Goal: Task Accomplishment & Management: Use online tool/utility

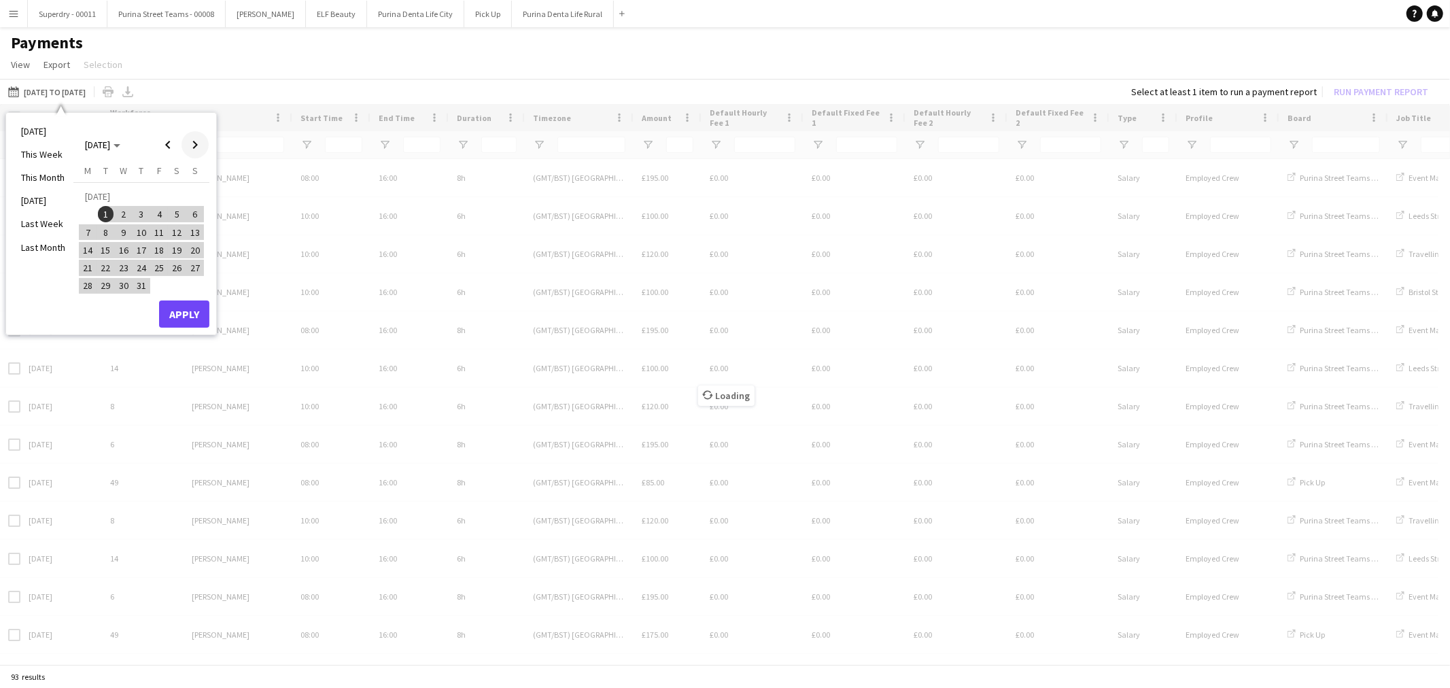
click at [187, 141] on span "Next month" at bounding box center [195, 144] width 27 height 27
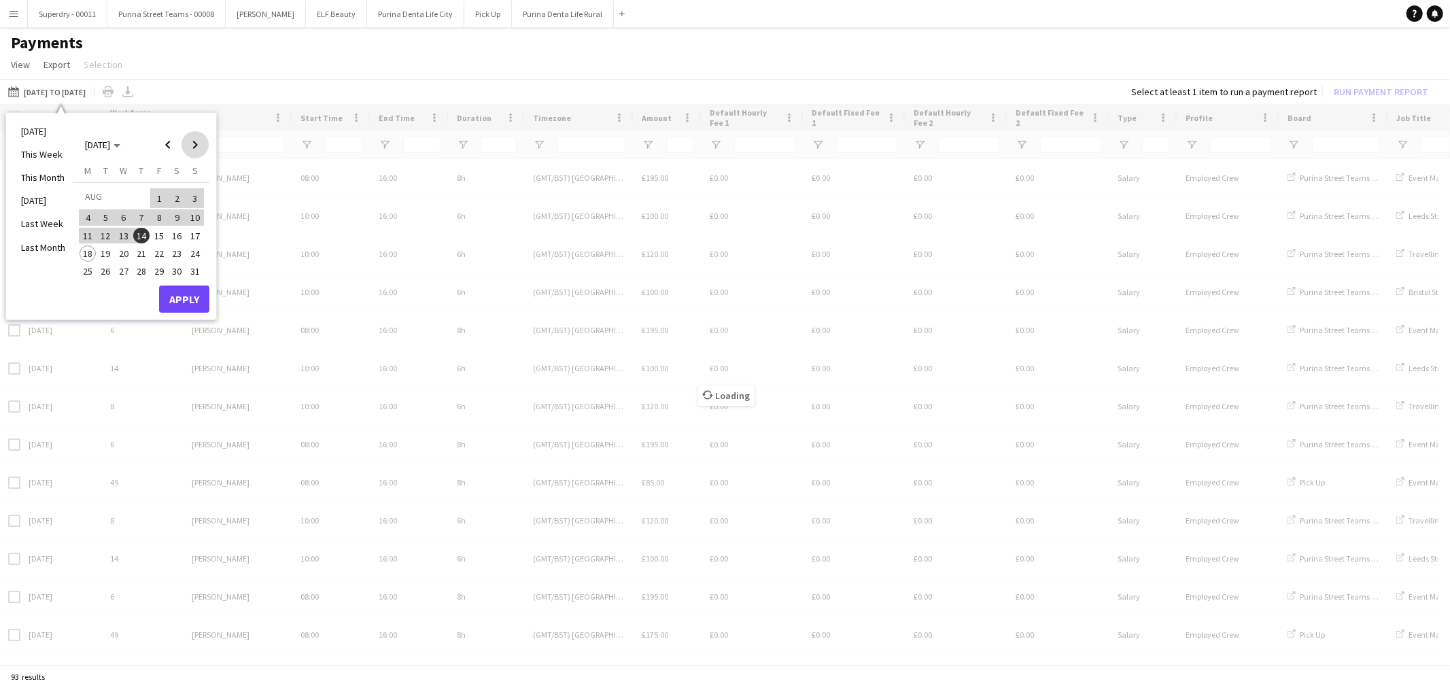
click at [187, 141] on span "Next month" at bounding box center [195, 144] width 27 height 27
click at [167, 146] on span "Previous month" at bounding box center [167, 144] width 27 height 27
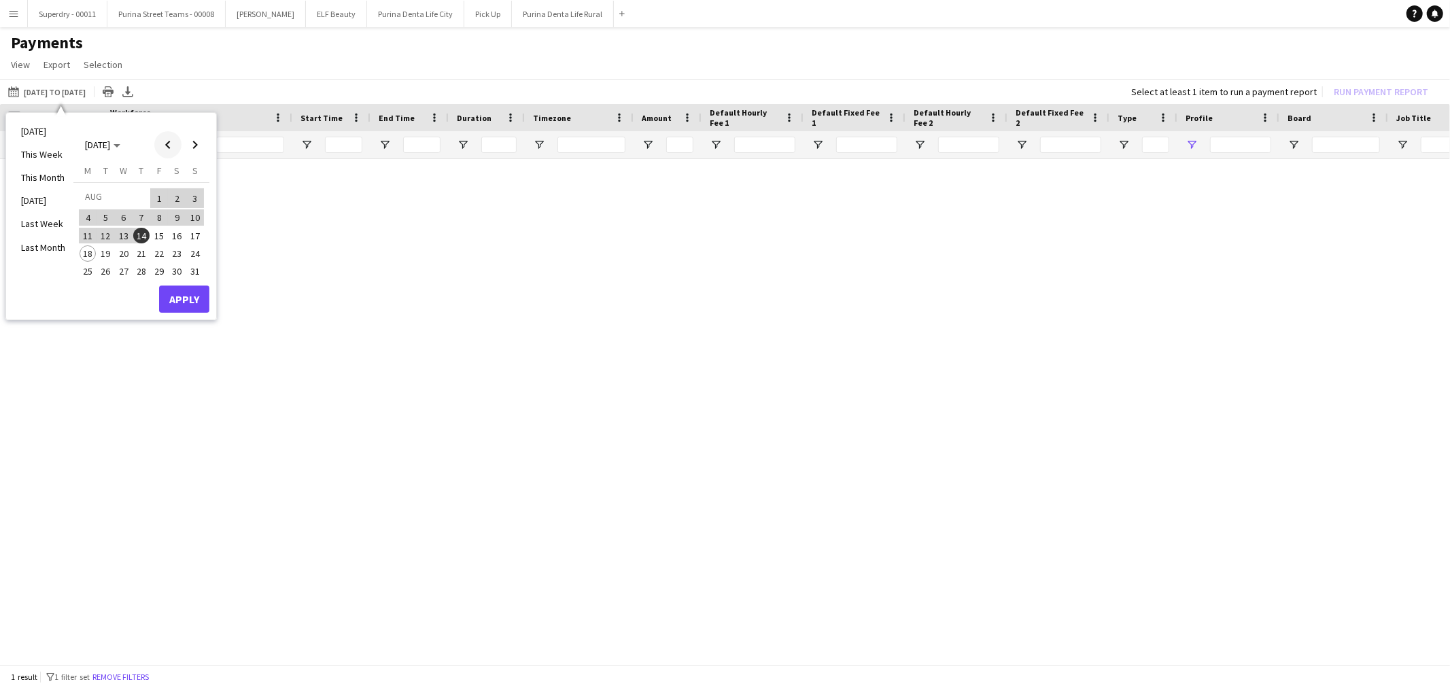
type input "**********"
click at [199, 241] on button "17" at bounding box center [195, 235] width 18 height 18
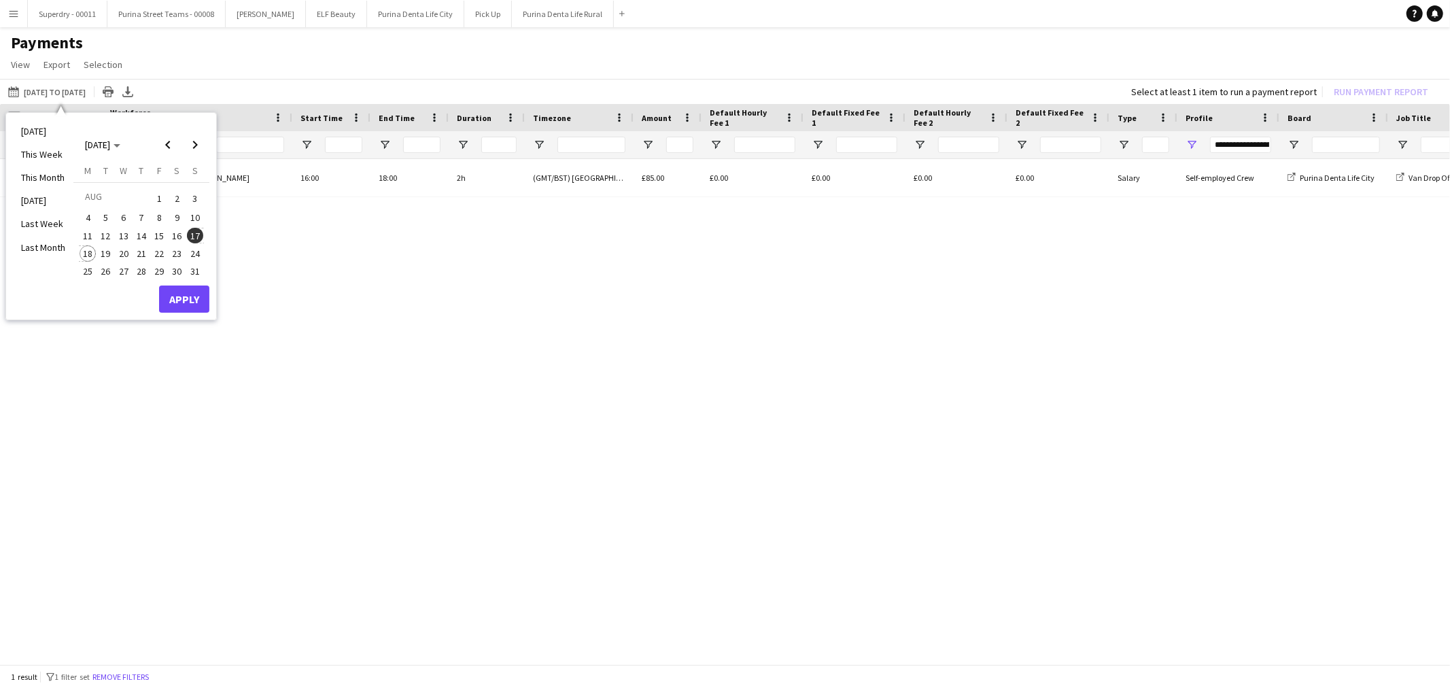
click at [92, 254] on span "18" at bounding box center [88, 253] width 16 height 16
click at [162, 152] on span "Previous month" at bounding box center [167, 144] width 27 height 27
click at [105, 208] on span "1" at bounding box center [106, 214] width 16 height 16
click at [199, 147] on span "Next month" at bounding box center [195, 144] width 27 height 27
click at [90, 247] on span "18" at bounding box center [88, 253] width 16 height 16
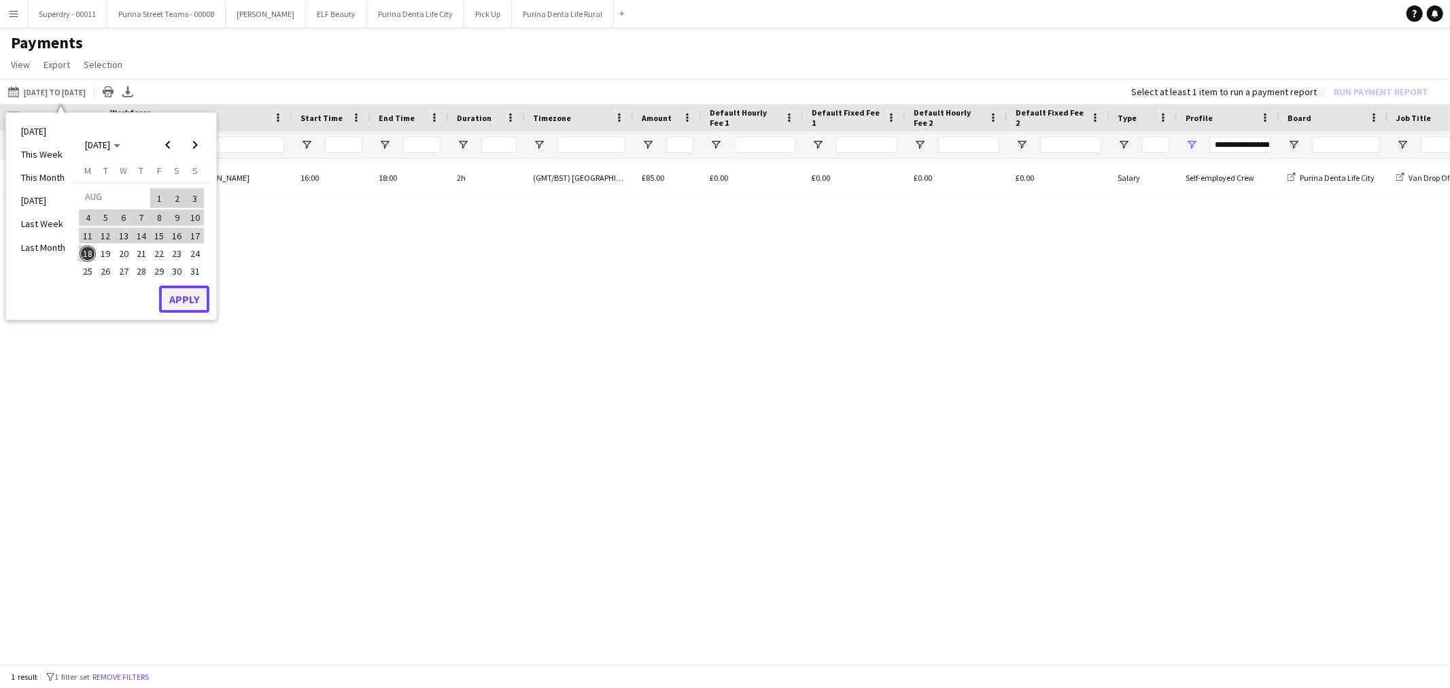
click at [184, 293] on button "Apply" at bounding box center [184, 299] width 50 height 27
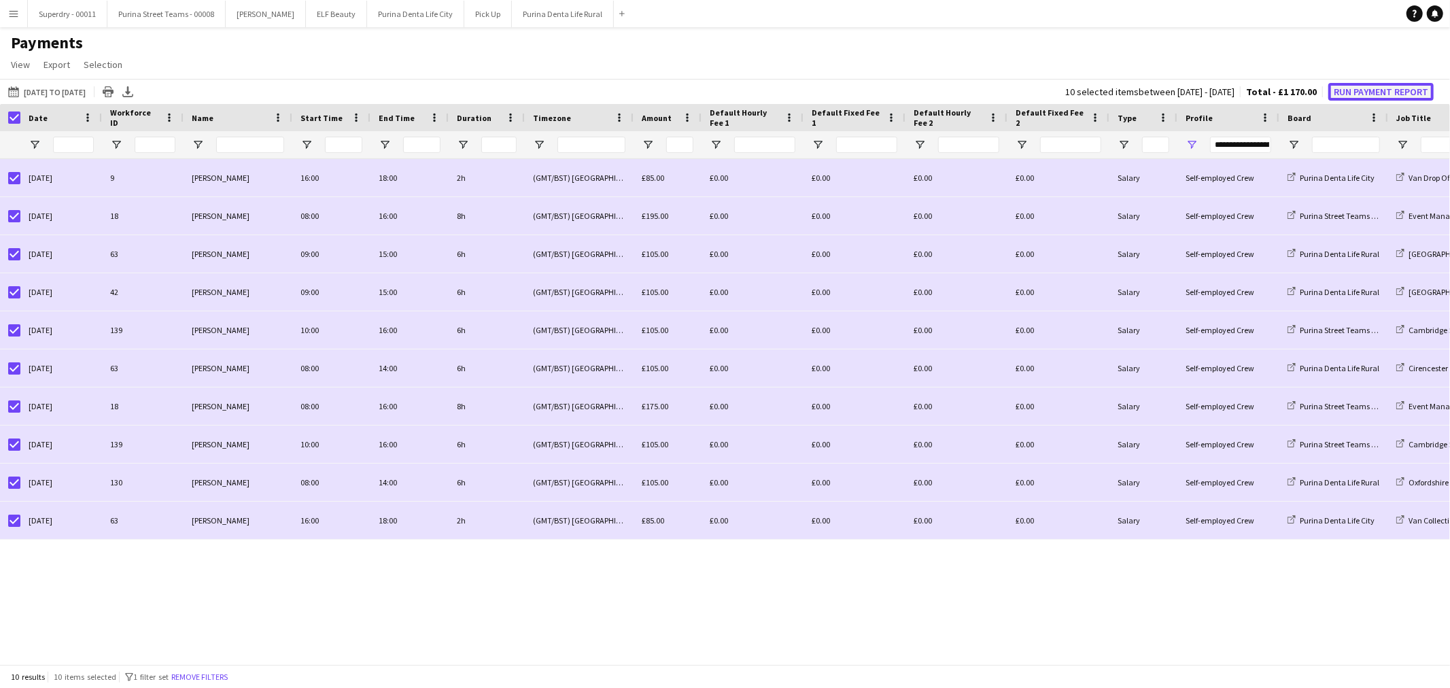
click at [1412, 92] on button "Run Payment Report" at bounding box center [1381, 92] width 105 height 18
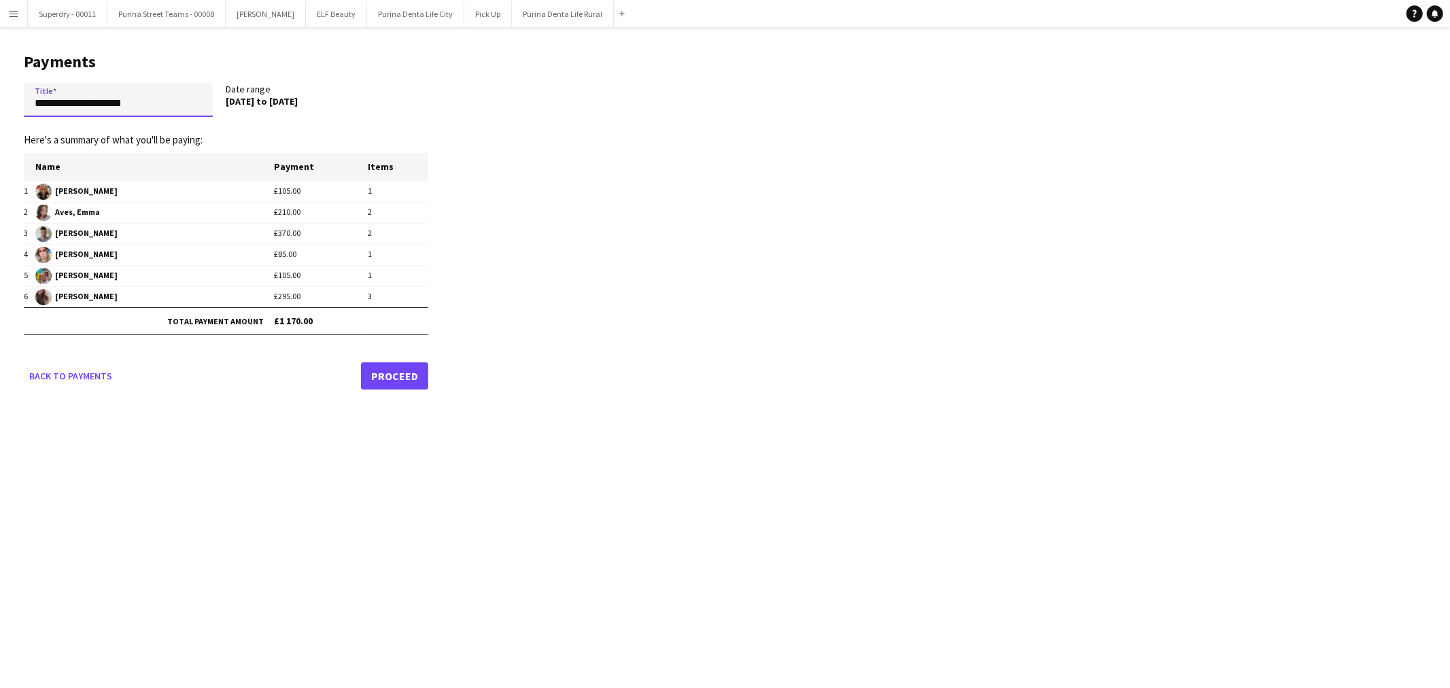
drag, startPoint x: 65, startPoint y: 105, endPoint x: 0, endPoint y: 106, distance: 65.3
click at [0, 106] on main "**********" at bounding box center [221, 218] width 442 height 383
type input "**********"
click at [422, 373] on link "Proceed" at bounding box center [394, 375] width 67 height 27
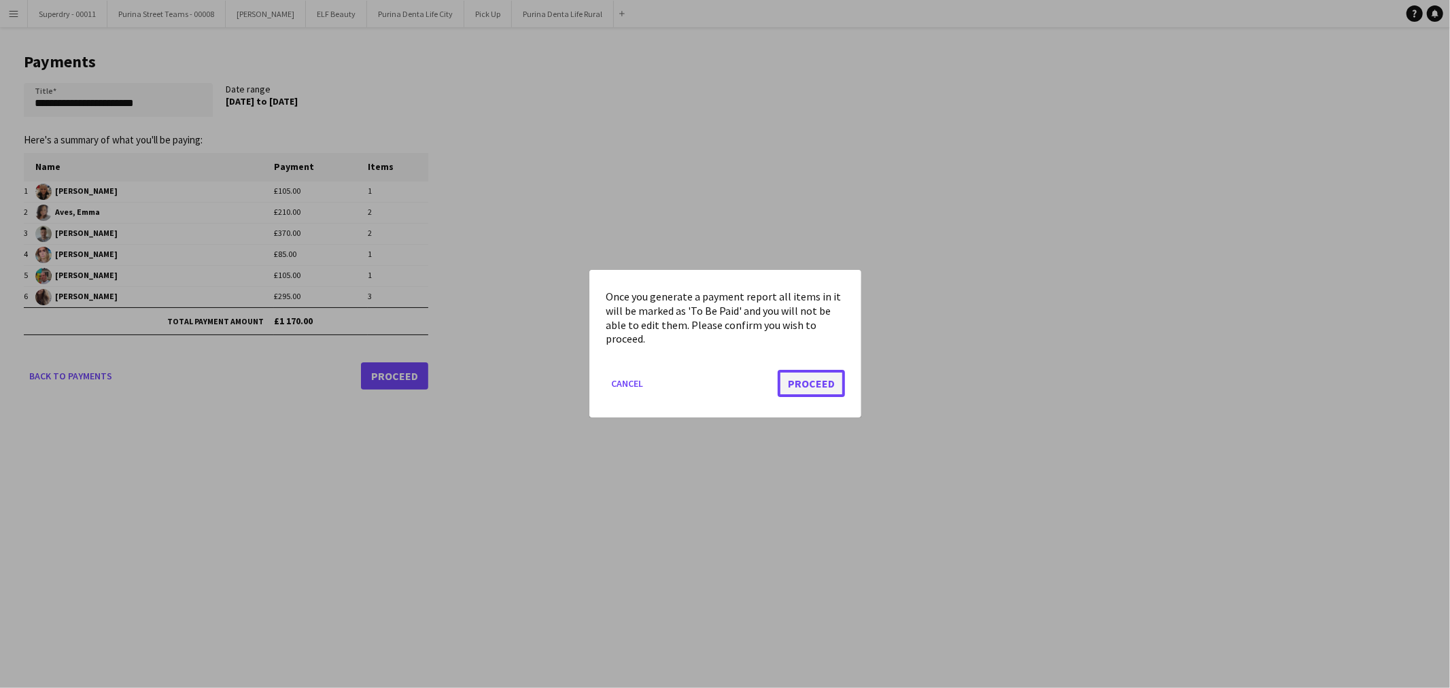
click at [837, 382] on button "Proceed" at bounding box center [811, 384] width 67 height 27
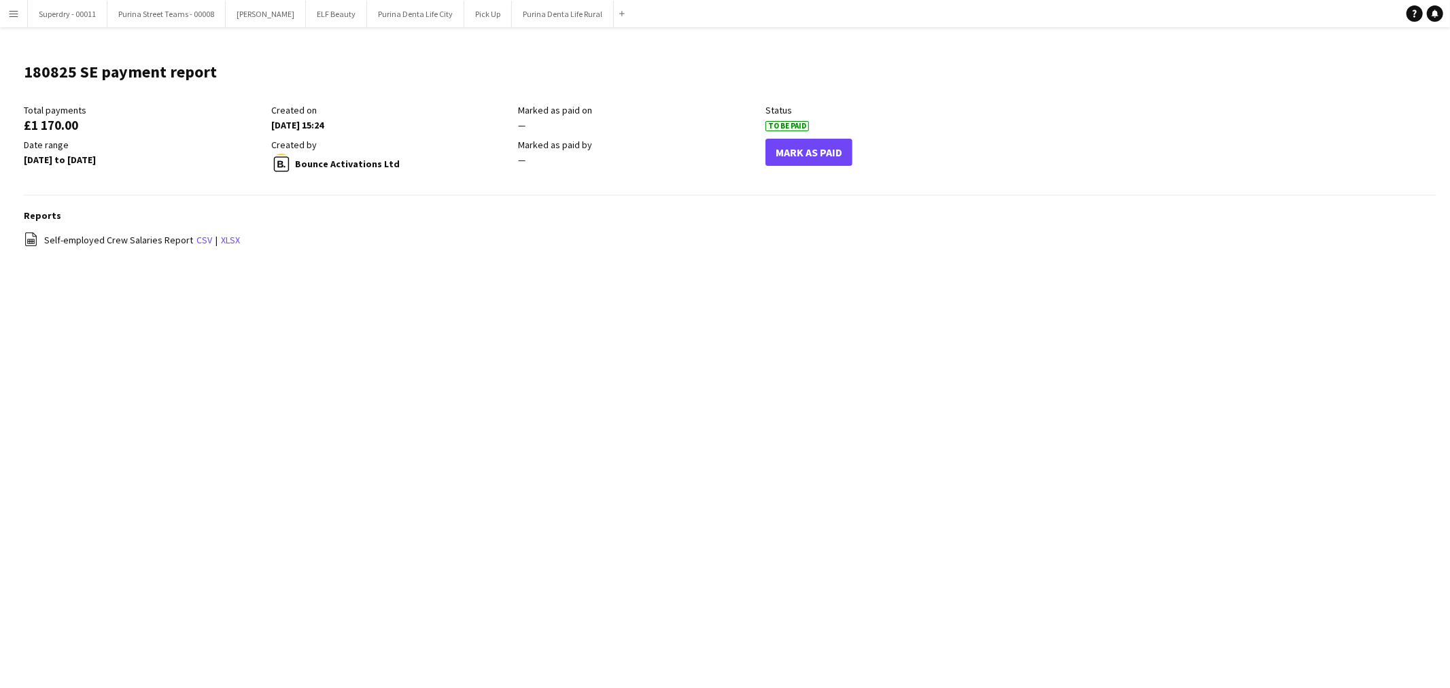
click at [3, 7] on button "Menu" at bounding box center [13, 13] width 27 height 27
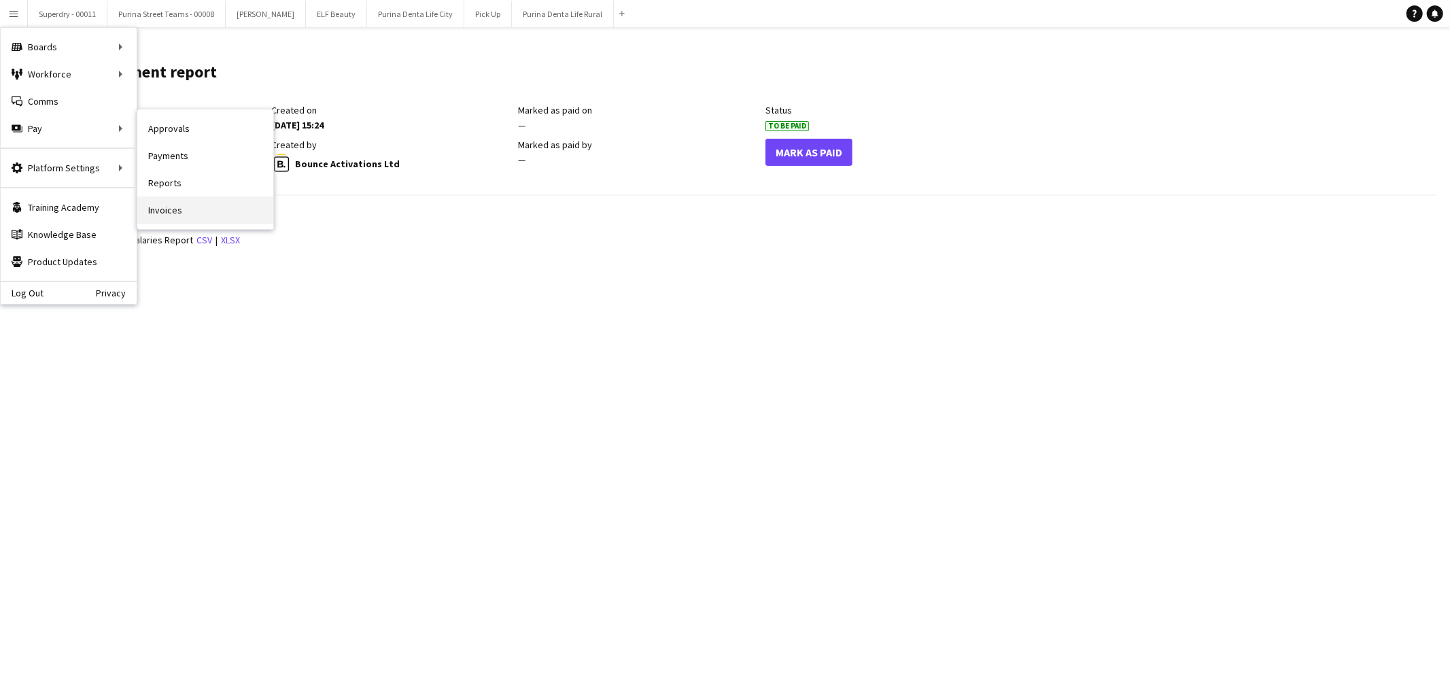
click at [182, 209] on link "Invoices" at bounding box center [205, 209] width 136 height 27
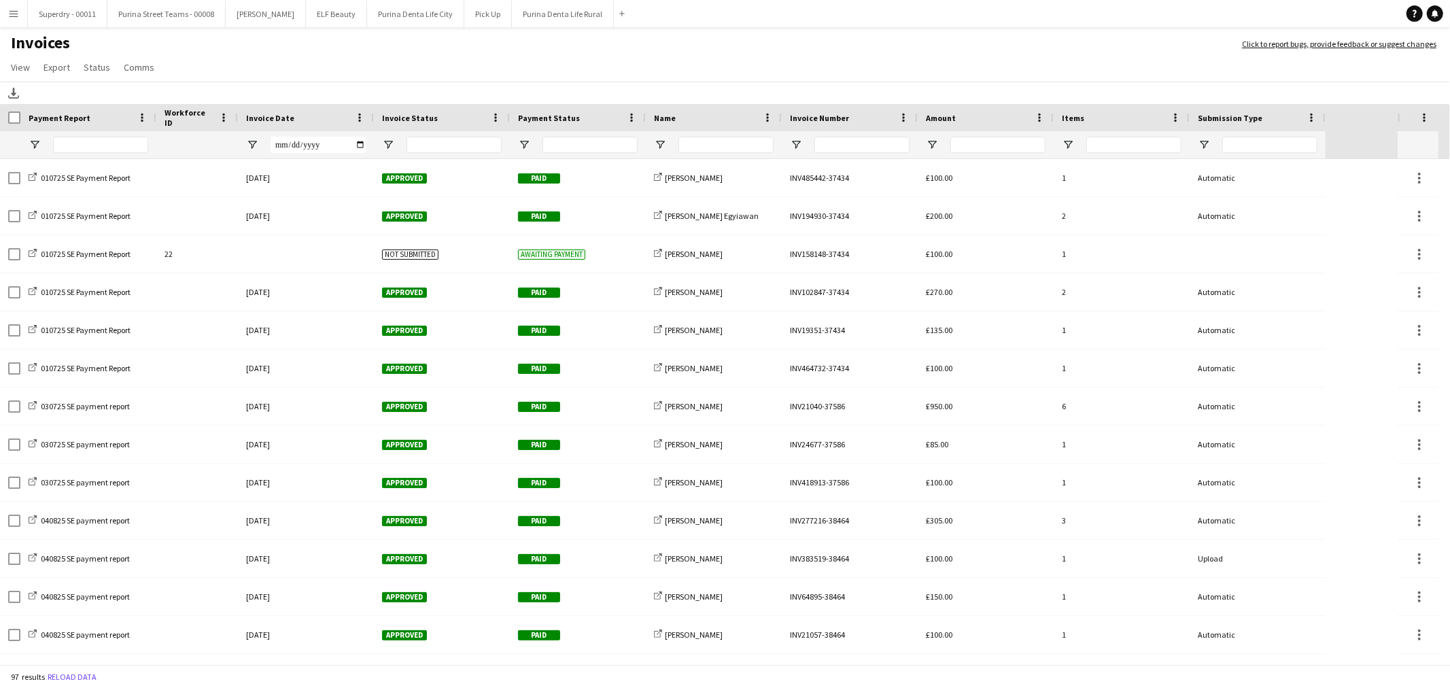
click at [522, 137] on div at bounding box center [578, 144] width 136 height 27
click at [524, 143] on span "Open Filter Menu" at bounding box center [524, 145] width 12 height 12
type input "**********"
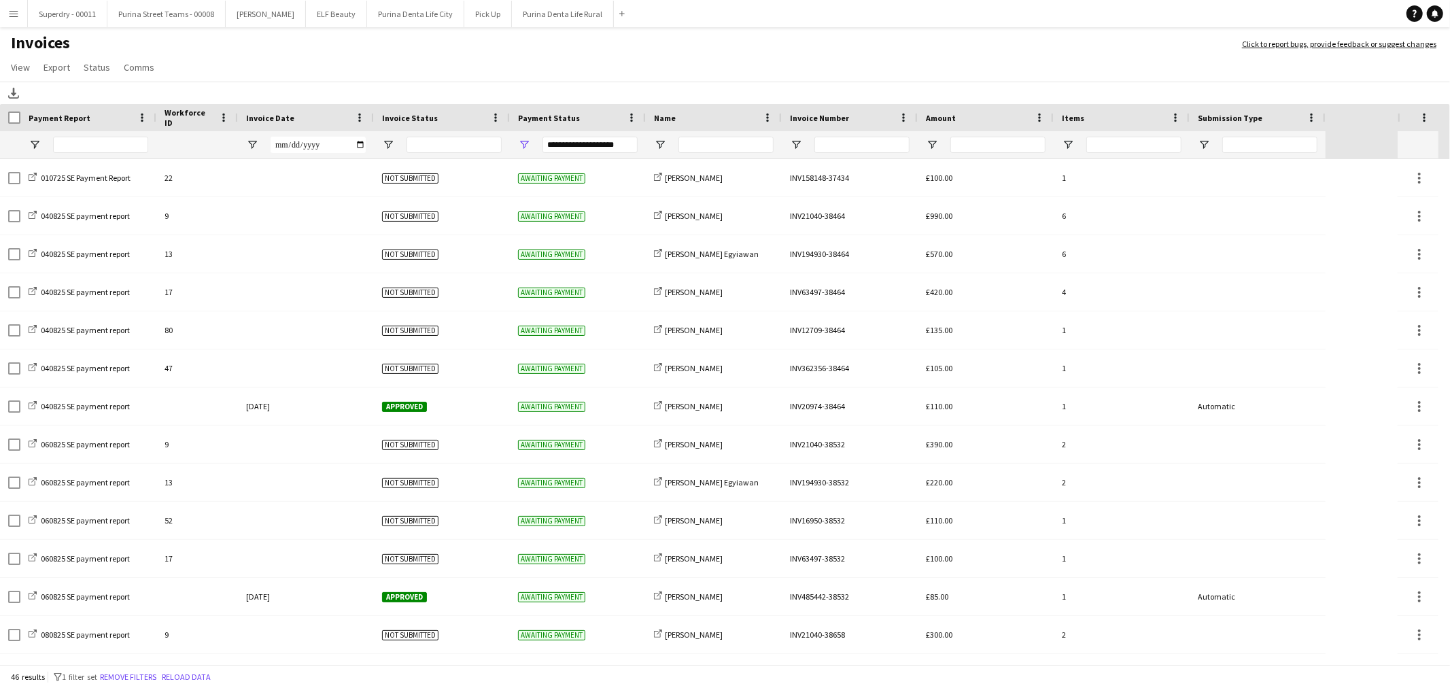
click at [566, 70] on app-page-menu "View Customise view Customise filters Reset Filters Reset View Reset All Export…" at bounding box center [725, 69] width 1450 height 26
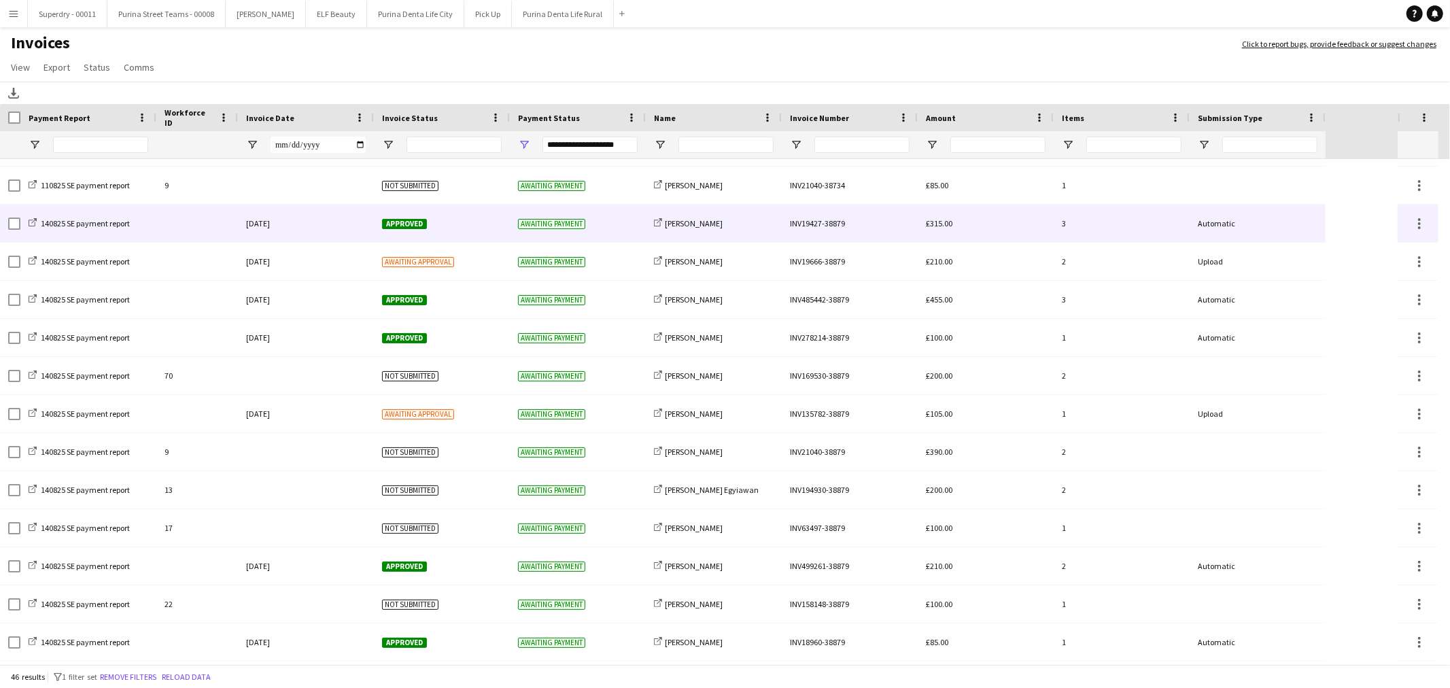
scroll to position [1242, 0]
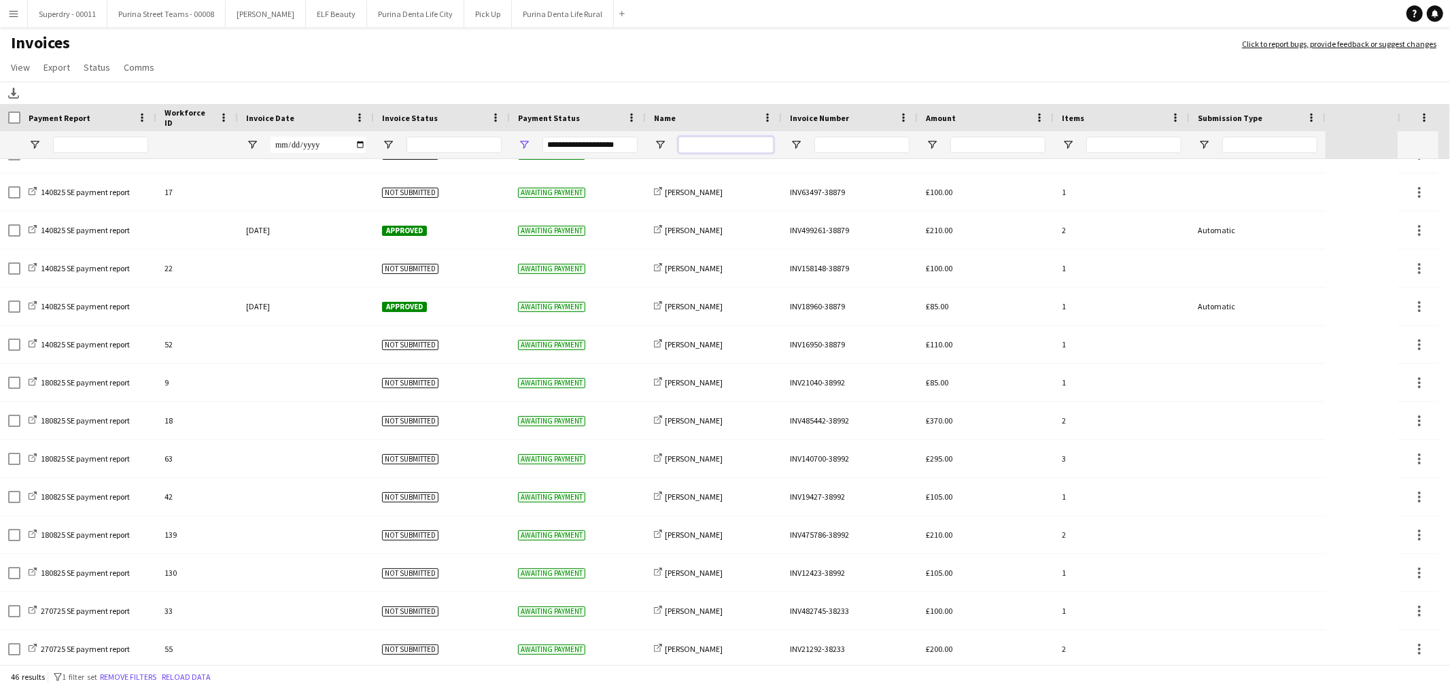
click at [685, 146] on input "Name Filter Input" at bounding box center [726, 145] width 95 height 16
type input "*"
type input "*****"
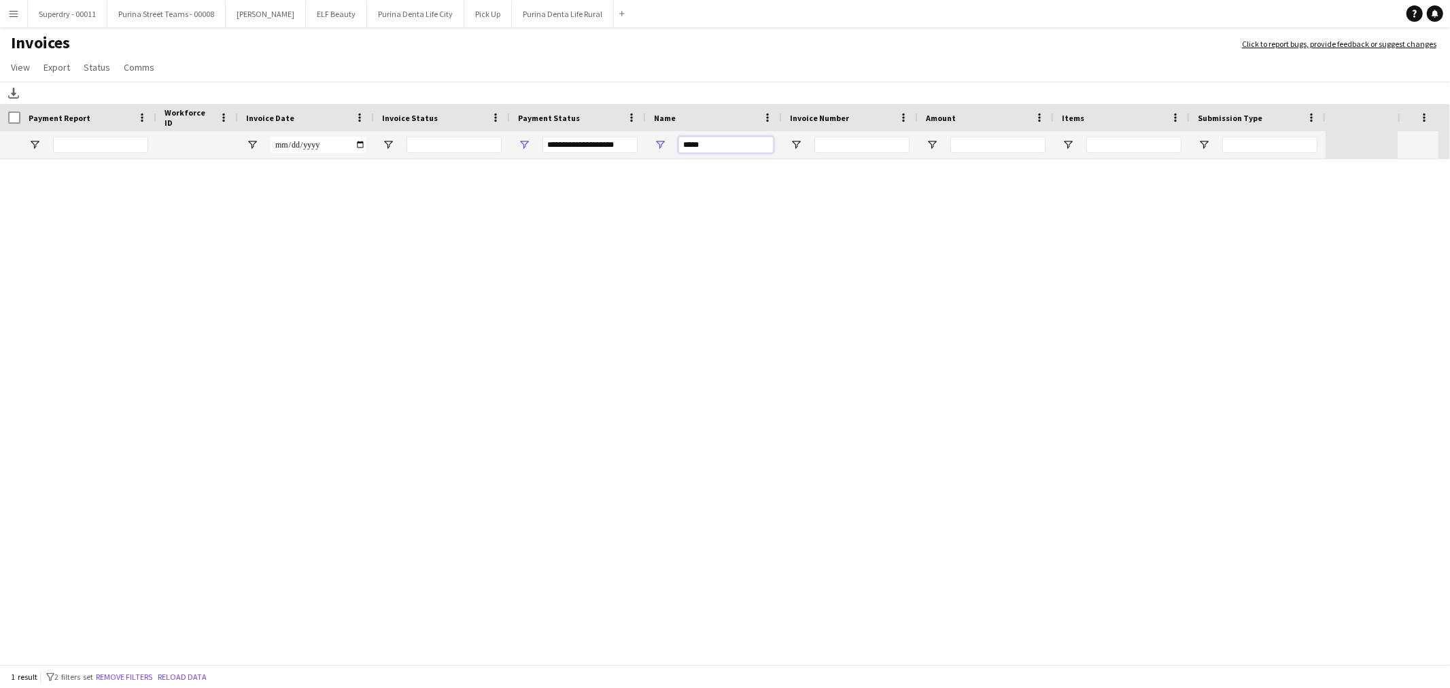
scroll to position [0, 0]
